Goal: Task Accomplishment & Management: Use online tool/utility

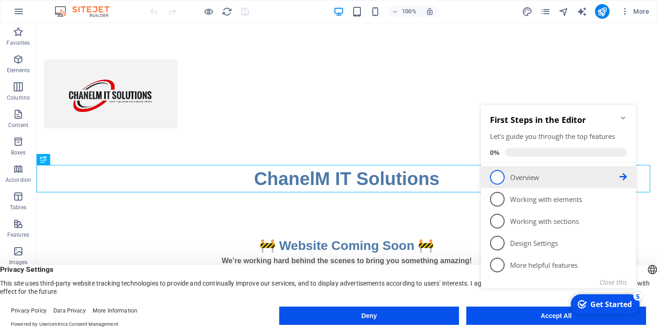
click at [500, 181] on span "1" at bounding box center [497, 177] width 15 height 15
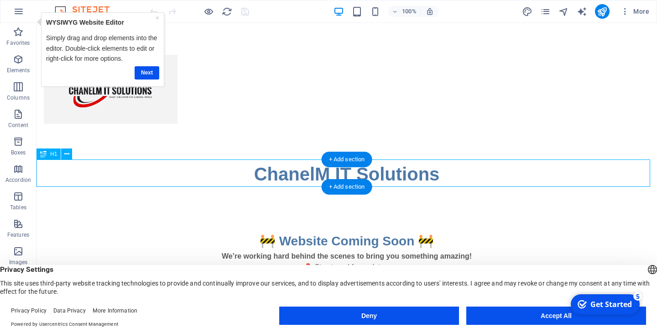
scroll to position [5, 0]
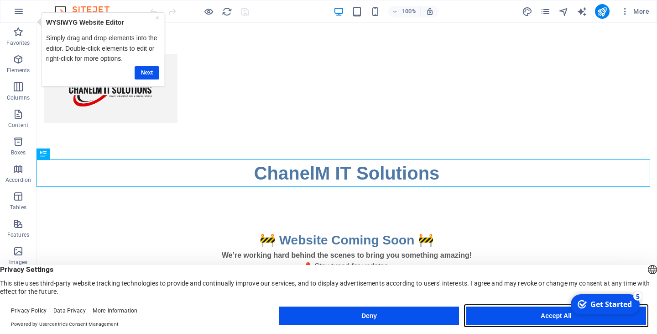
click at [519, 317] on button "Accept All" at bounding box center [556, 315] width 180 height 18
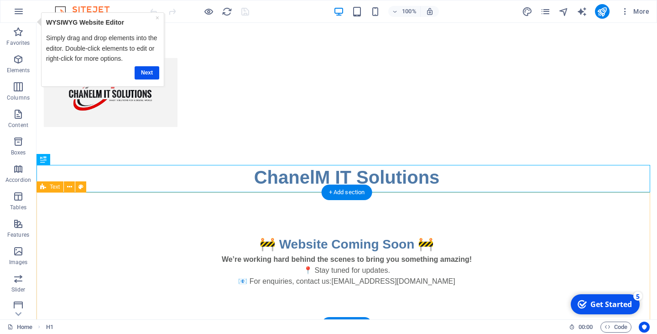
scroll to position [0, 0]
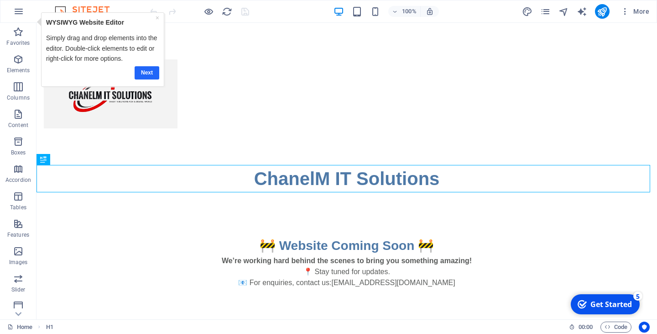
click at [143, 73] on link "Next" at bounding box center [147, 72] width 25 height 13
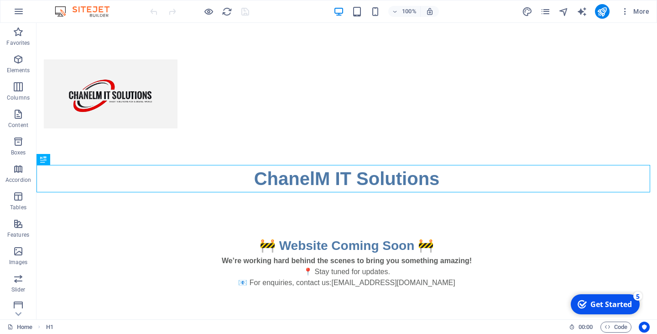
click at [602, 307] on div "Get Started" at bounding box center [612, 304] width 42 height 10
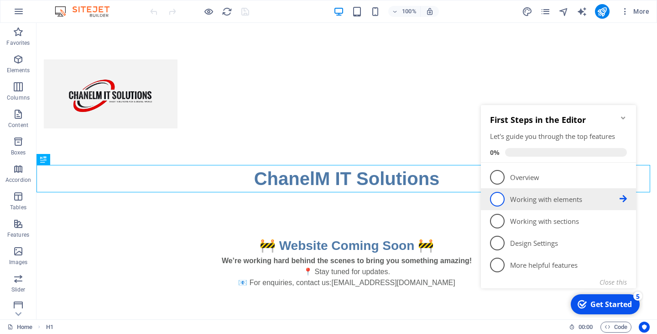
click at [497, 201] on span "2" at bounding box center [497, 199] width 15 height 15
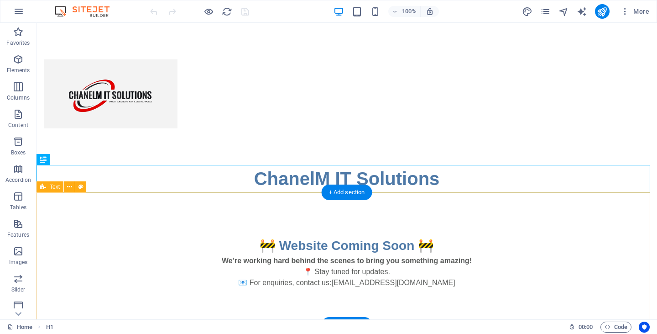
click at [602, 305] on div "🚧 Website Coming Soon 🚧 We’re working hard behind the scenes to bring you somet…" at bounding box center [347, 258] width 621 height 132
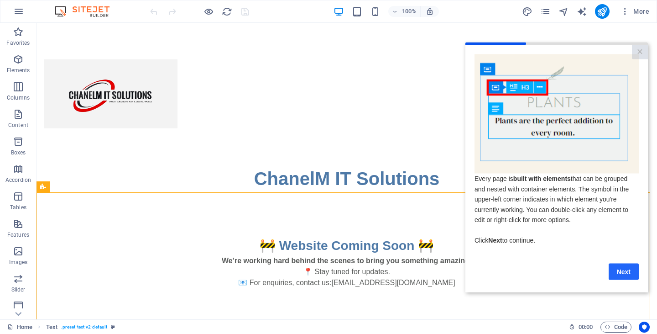
click at [627, 276] on link "Next" at bounding box center [624, 271] width 30 height 16
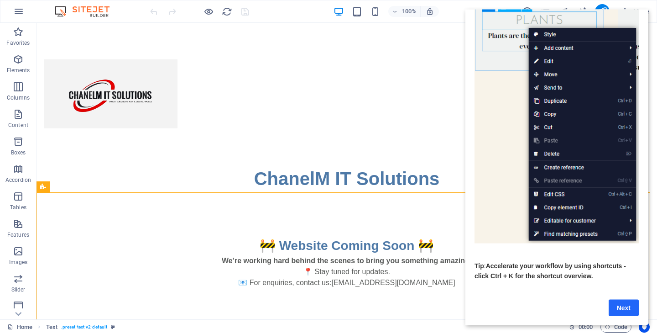
scroll to position [80, 0]
click at [625, 299] on link "Next" at bounding box center [624, 307] width 30 height 16
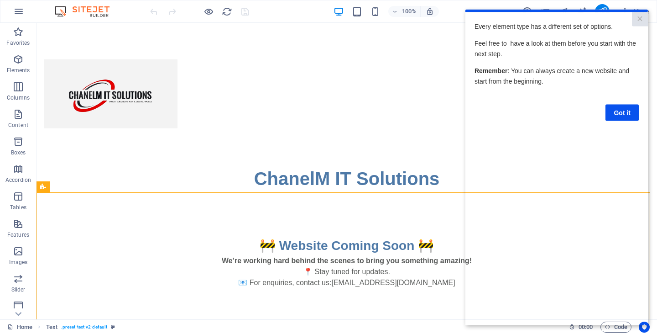
scroll to position [0, 0]
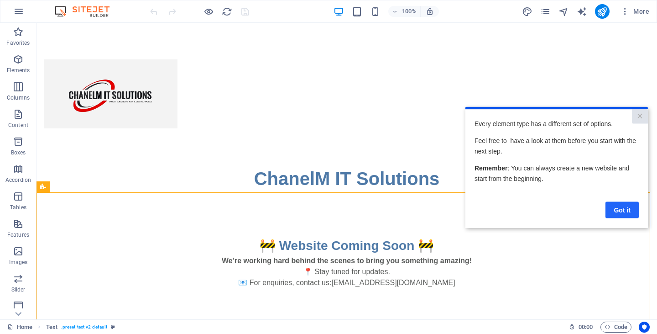
click at [622, 206] on link "Got it" at bounding box center [622, 209] width 33 height 16
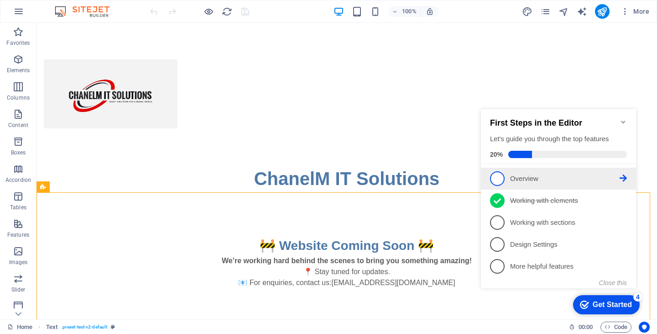
click at [496, 176] on span "1" at bounding box center [497, 178] width 15 height 15
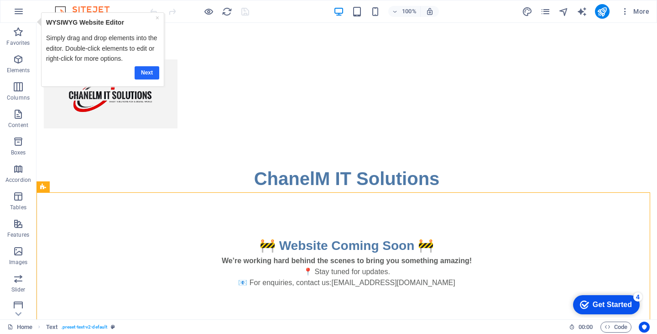
click at [142, 73] on link "Next" at bounding box center [147, 72] width 25 height 13
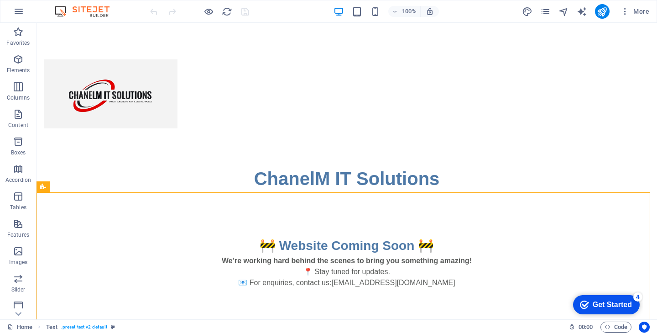
click at [612, 310] on div "checkmark Get Started 4" at bounding box center [606, 304] width 67 height 19
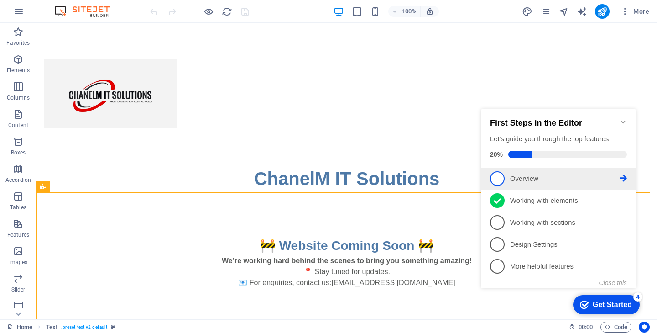
click at [501, 175] on span "1" at bounding box center [497, 178] width 15 height 15
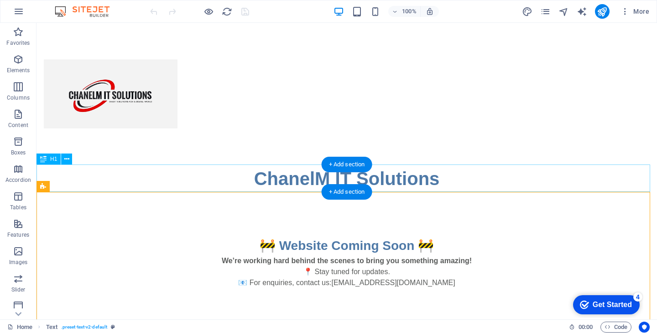
scroll to position [5, 0]
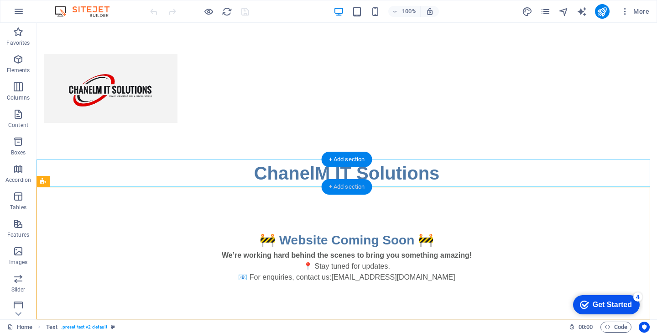
click at [354, 187] on div "+ Add section" at bounding box center [347, 187] width 51 height 16
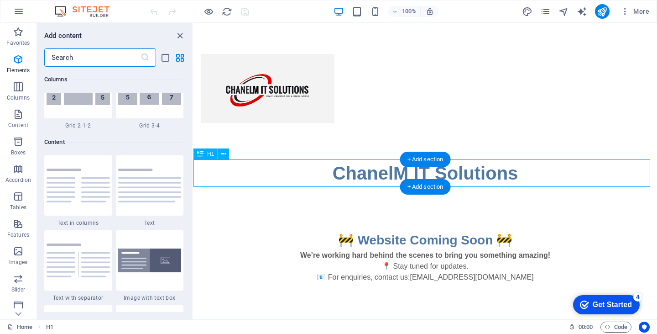
scroll to position [1597, 0]
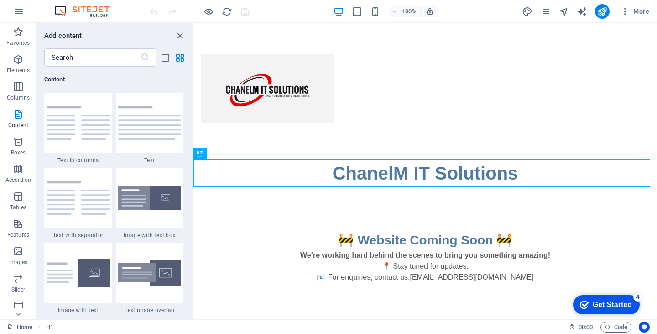
click at [622, 302] on div "Get Started" at bounding box center [612, 304] width 39 height 8
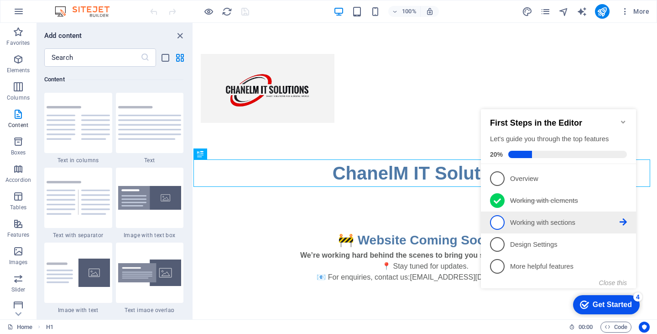
click at [497, 216] on span "3" at bounding box center [497, 222] width 15 height 15
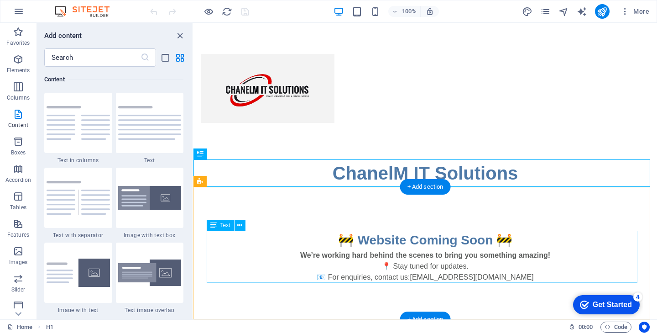
scroll to position [0, 0]
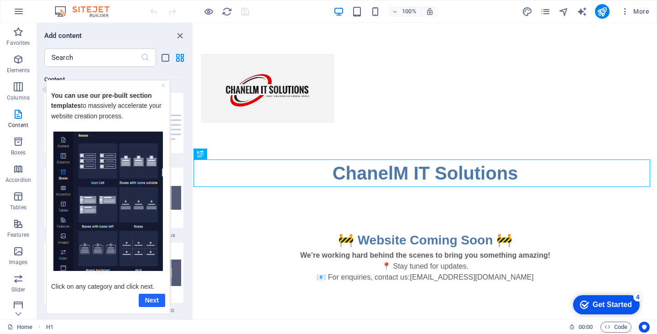
click at [153, 298] on link "Next" at bounding box center [152, 299] width 26 height 13
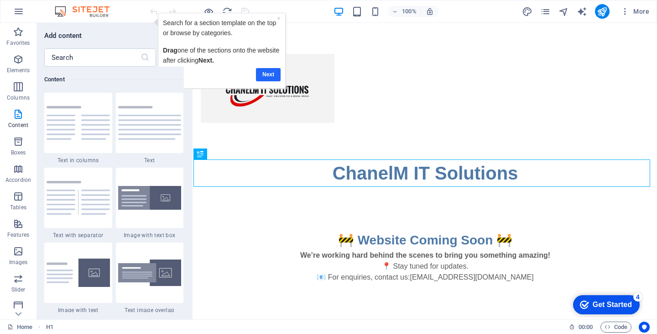
click at [272, 75] on link "Next" at bounding box center [268, 74] width 25 height 13
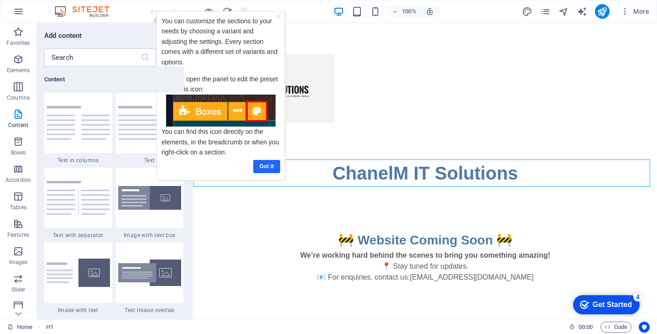
click at [265, 165] on link "Got it" at bounding box center [266, 166] width 27 height 13
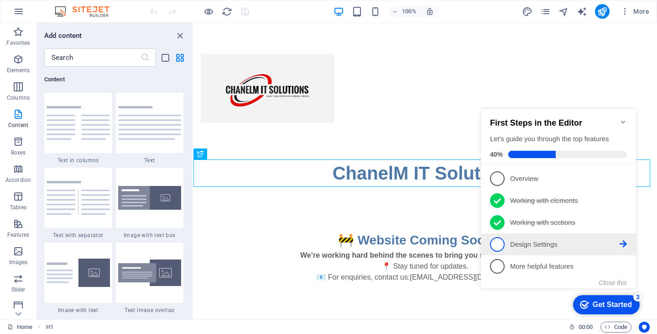
click at [503, 243] on span "4" at bounding box center [497, 244] width 15 height 15
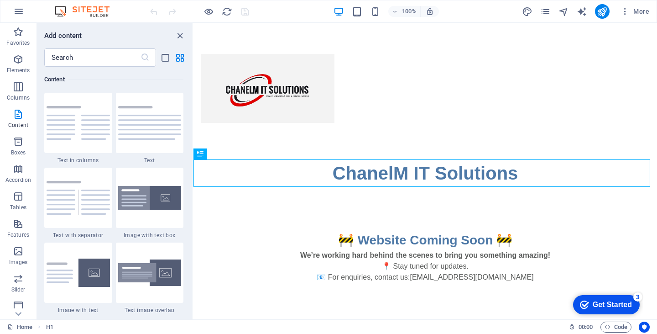
click at [607, 308] on div "Get Started" at bounding box center [612, 304] width 39 height 8
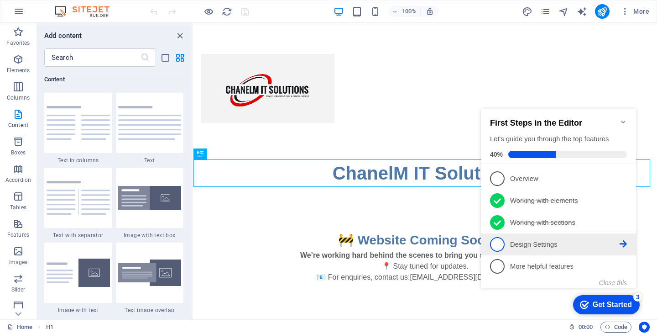
click at [494, 243] on span "4" at bounding box center [497, 244] width 15 height 15
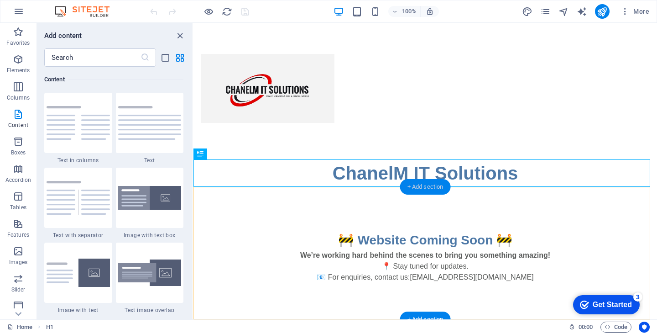
click at [414, 186] on div "+ Add section" at bounding box center [425, 187] width 51 height 16
drag, startPoint x: 308, startPoint y: 208, endPoint x: 362, endPoint y: 194, distance: 55.9
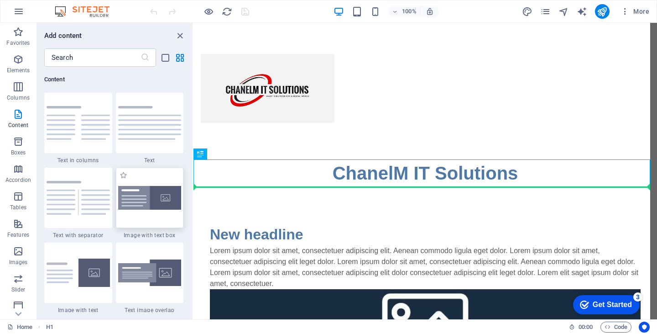
select select "rem"
select select "px"
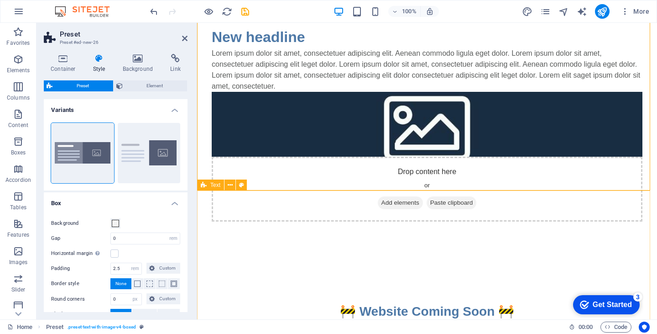
scroll to position [209, 0]
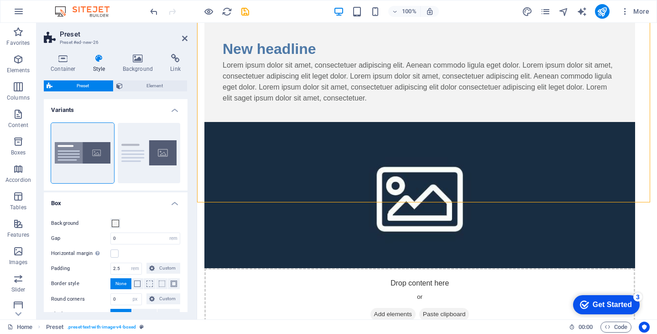
click at [618, 303] on div "Get Started" at bounding box center [612, 304] width 39 height 8
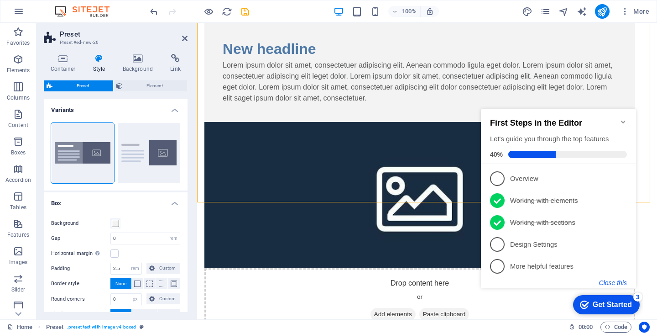
click at [623, 282] on button "Close this" at bounding box center [613, 282] width 28 height 7
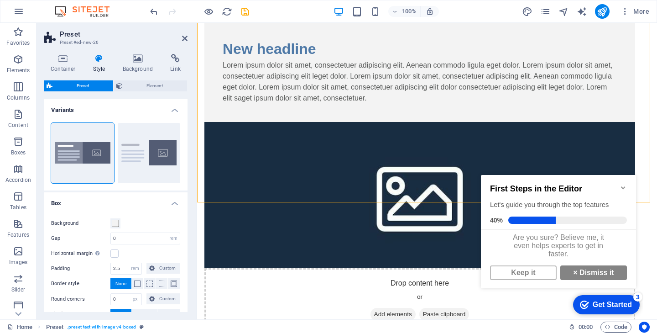
scroll to position [7, 0]
click at [597, 274] on link "× Dismiss it" at bounding box center [593, 272] width 67 height 15
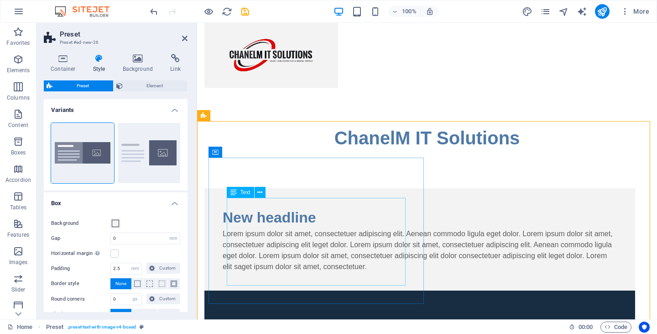
scroll to position [26, 0]
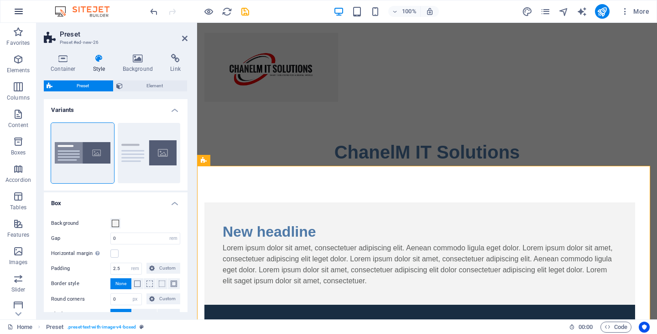
click at [14, 14] on icon "button" at bounding box center [18, 11] width 11 height 11
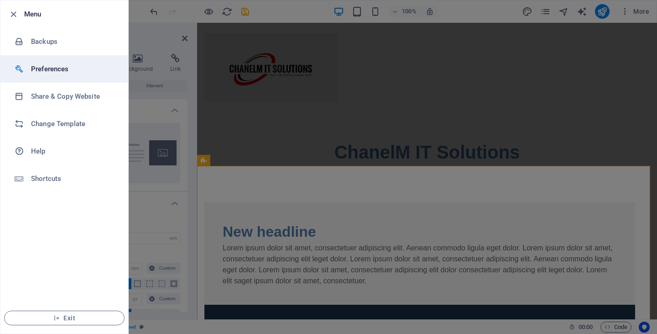
click at [42, 73] on h6 "Preferences" at bounding box center [73, 68] width 84 height 11
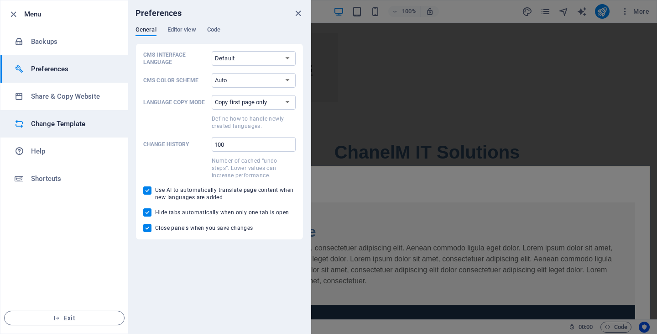
click at [53, 126] on h6 "Change Template" at bounding box center [73, 123] width 84 height 11
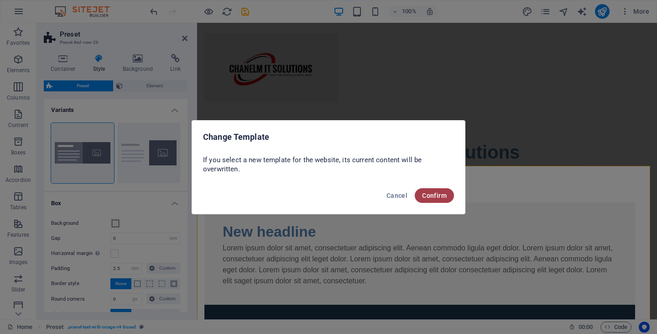
click at [450, 195] on button "Confirm" at bounding box center [434, 195] width 39 height 15
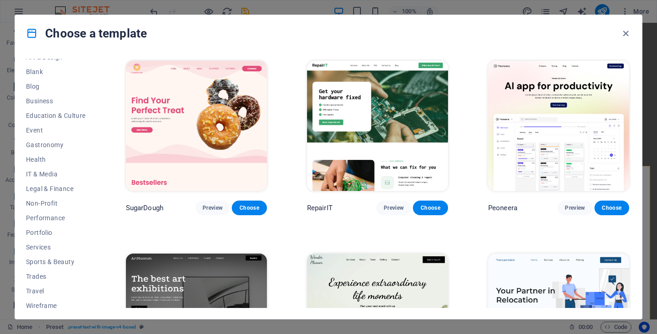
scroll to position [116, 0]
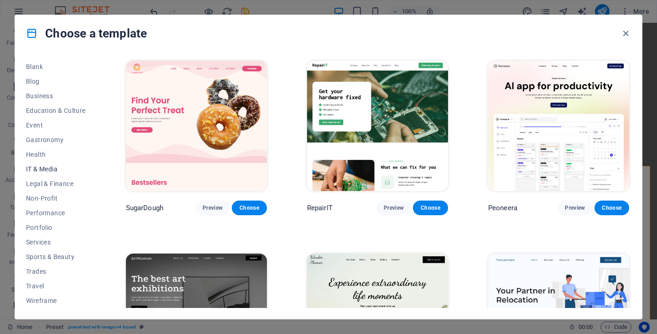
click at [59, 167] on span "IT & Media" at bounding box center [56, 168] width 60 height 7
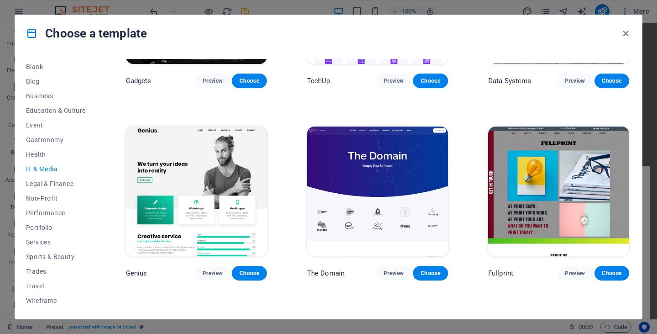
scroll to position [481, 0]
